Goal: Information Seeking & Learning: Check status

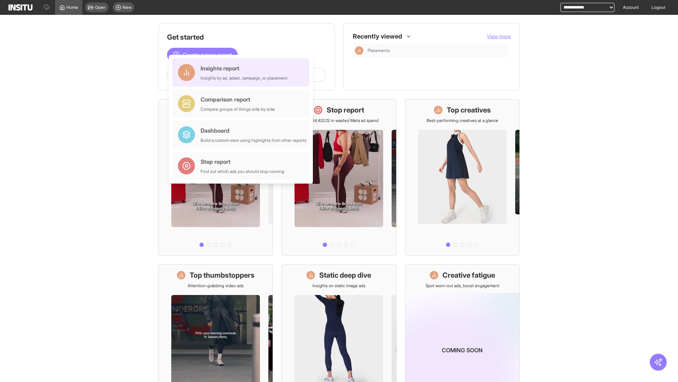
click at [243, 72] on div "Insights report Insights by ad, adset, campaign, or placement" at bounding box center [244, 72] width 87 height 17
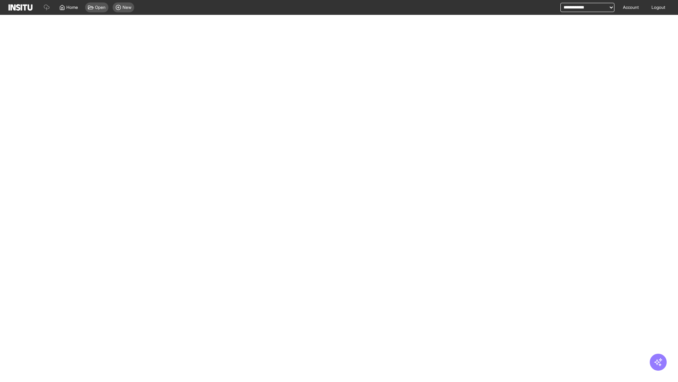
select select "**"
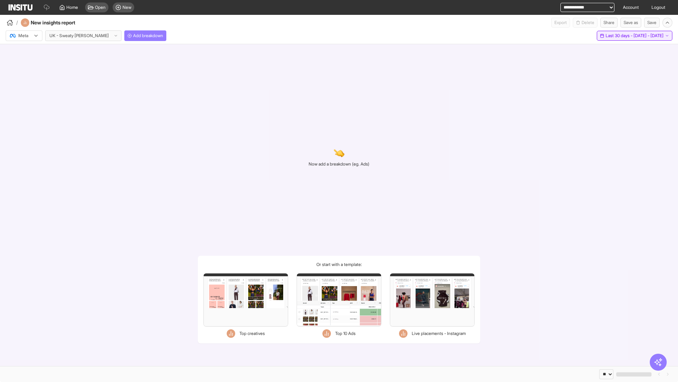
click at [621, 36] on span "Last 30 days - [DATE] - [DATE]" at bounding box center [635, 36] width 58 height 6
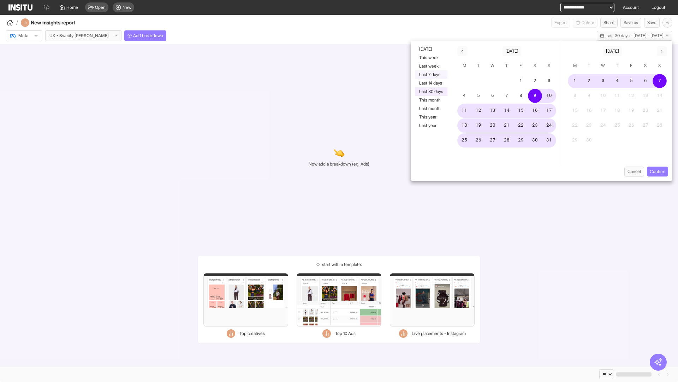
click at [431, 75] on button "Last 7 days" at bounding box center [431, 74] width 33 height 8
